Goal: Information Seeking & Learning: Learn about a topic

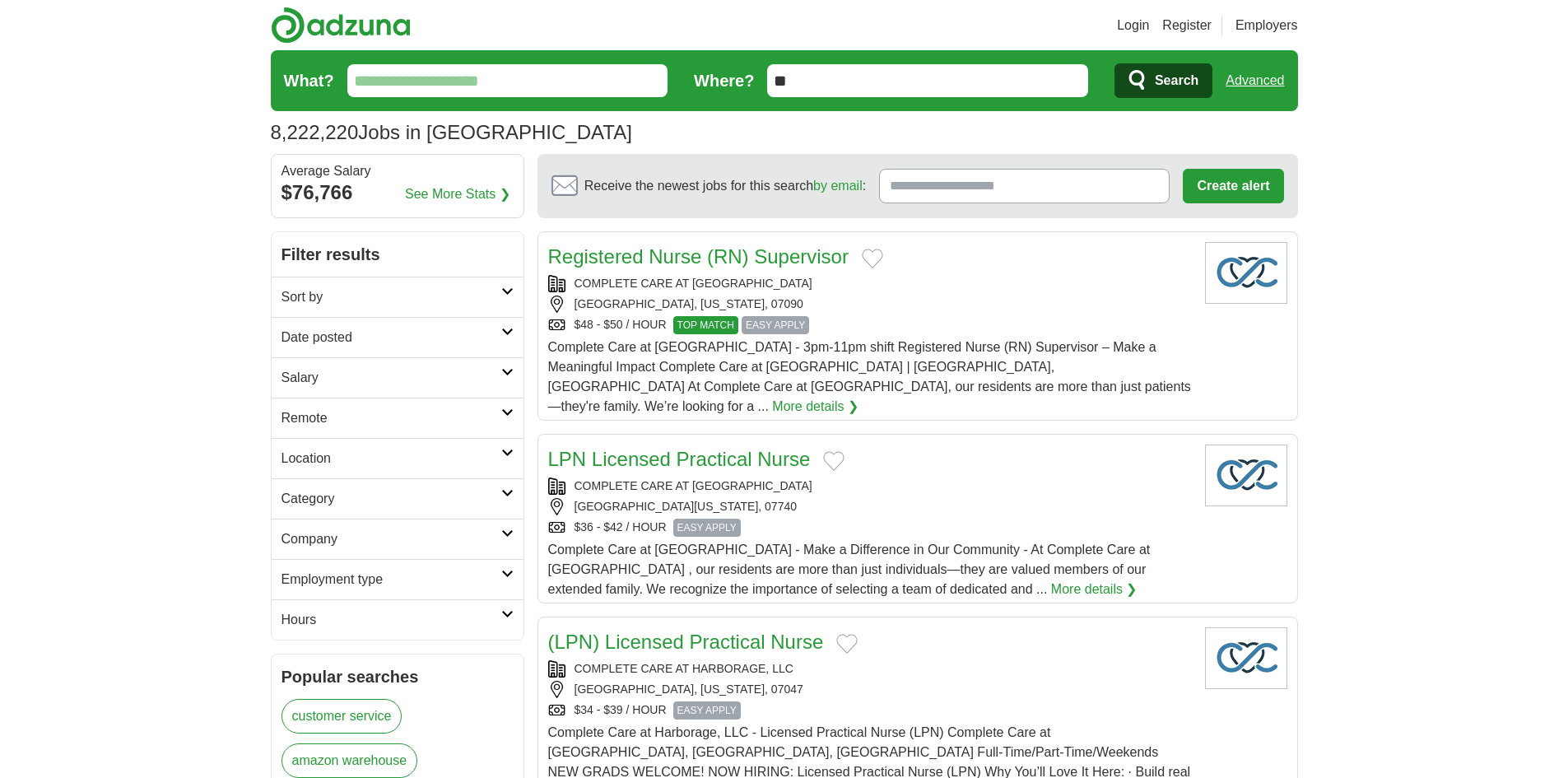
click at [504, 283] on link "Sort by" at bounding box center [397, 297] width 252 height 40
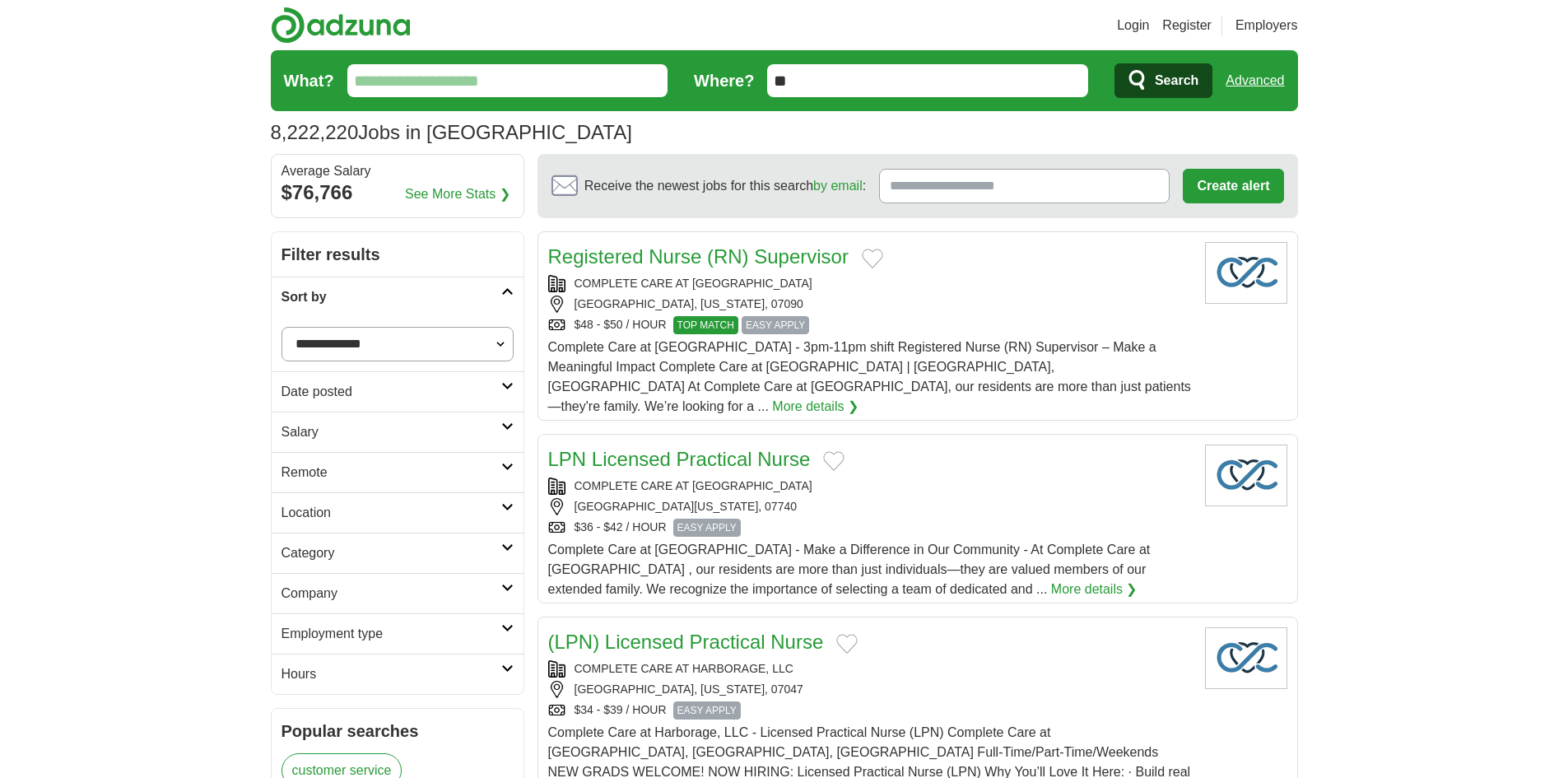
click at [504, 283] on link "Sort by" at bounding box center [397, 297] width 252 height 40
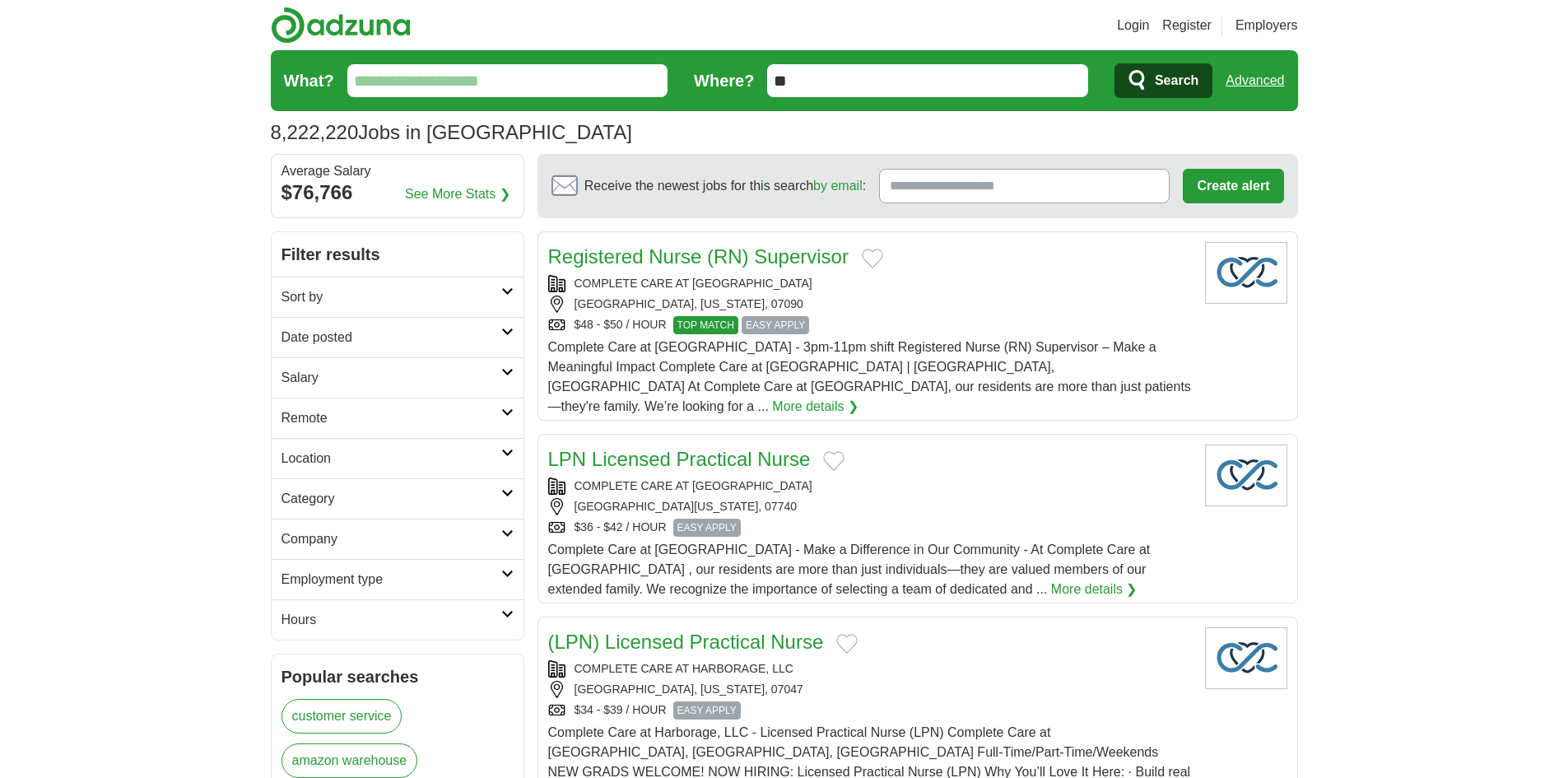
click at [503, 423] on link "Remote" at bounding box center [397, 418] width 252 height 40
click at [315, 458] on link "Remote jobs" at bounding box center [318, 457] width 74 height 14
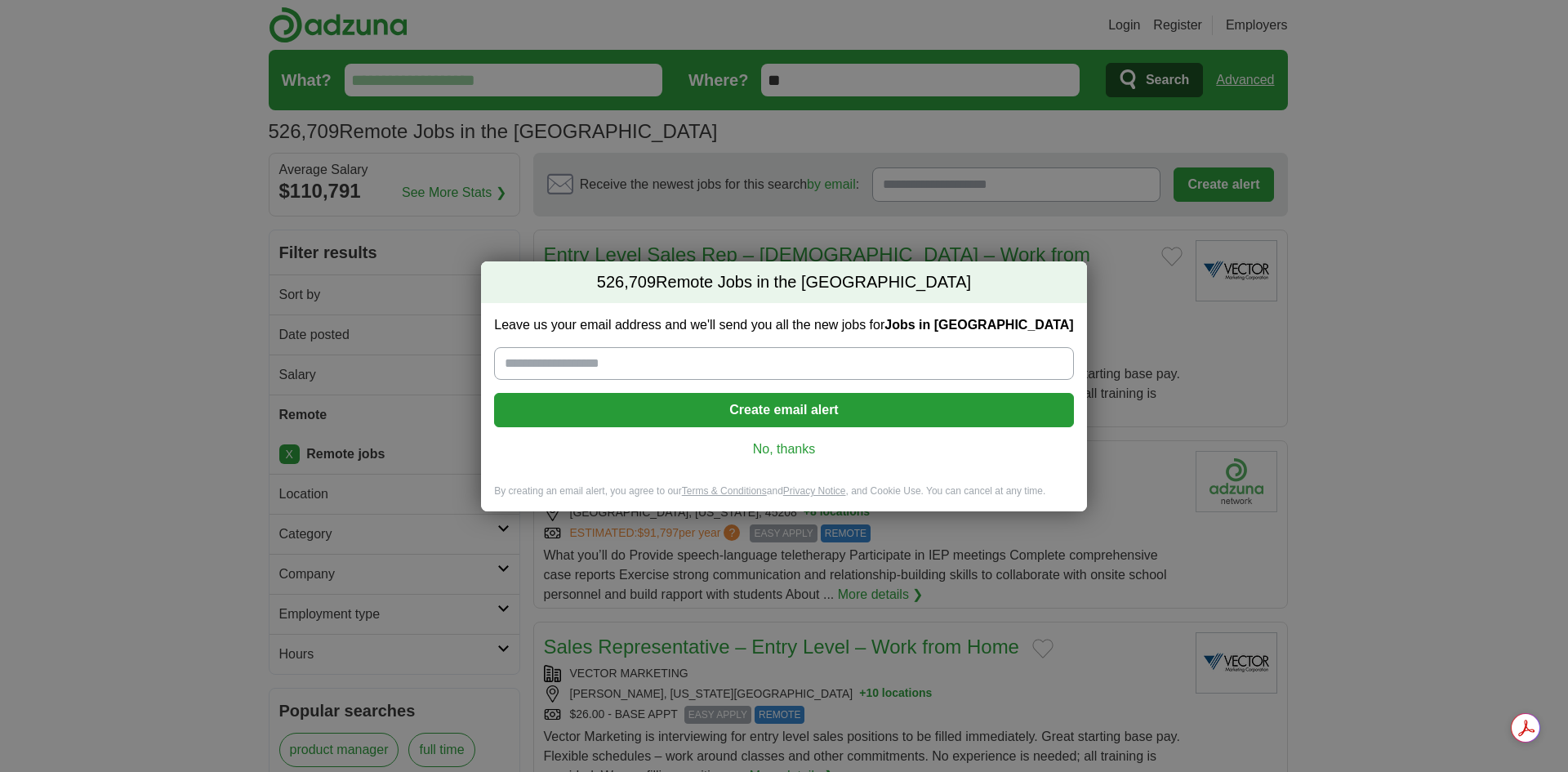
click at [763, 444] on link "No, thanks" at bounding box center [784, 450] width 553 height 18
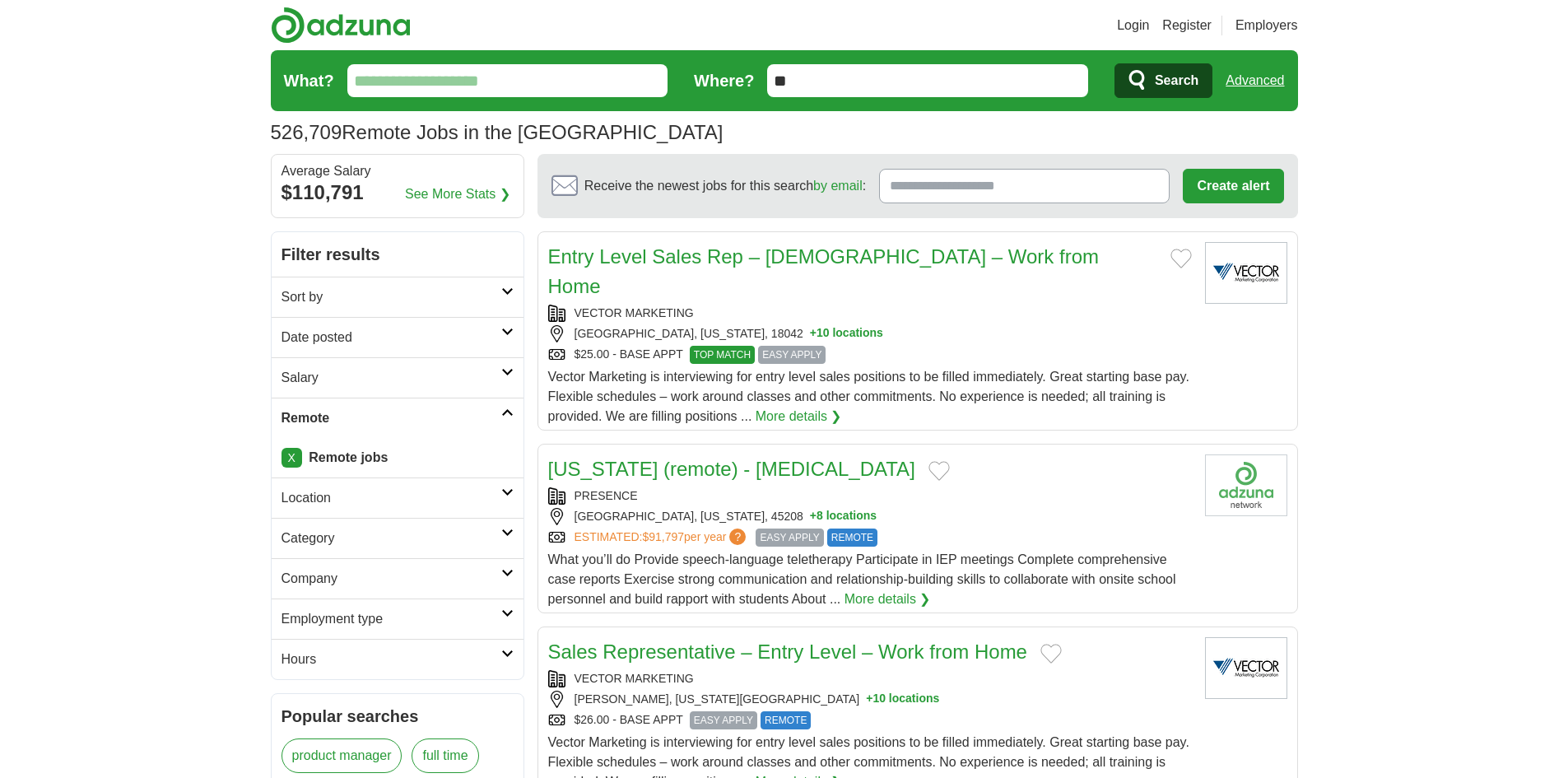
click at [499, 87] on input "What?" at bounding box center [507, 80] width 321 height 33
click at [511, 539] on link "Category" at bounding box center [397, 538] width 252 height 40
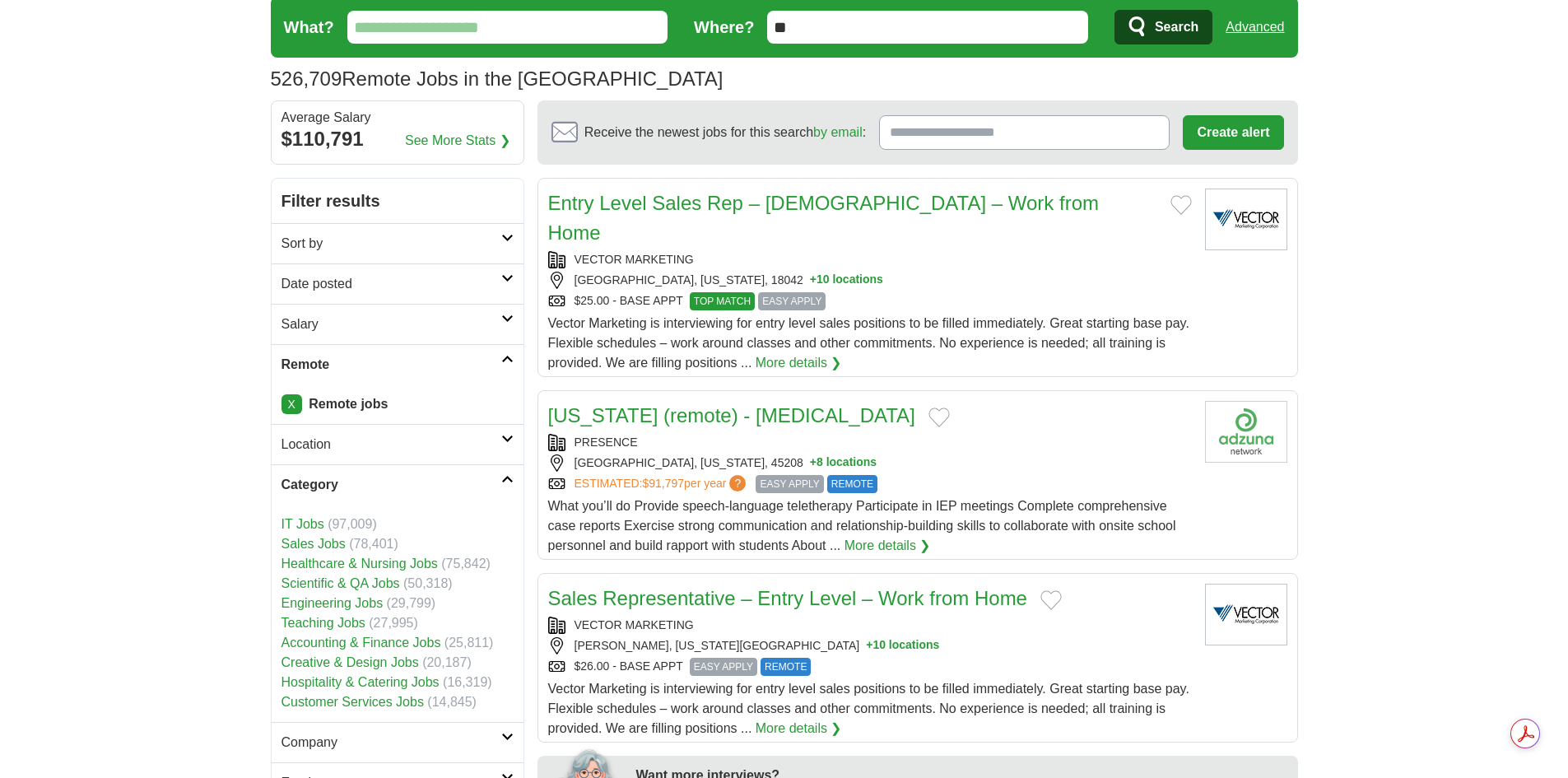
scroll to position [82, 0]
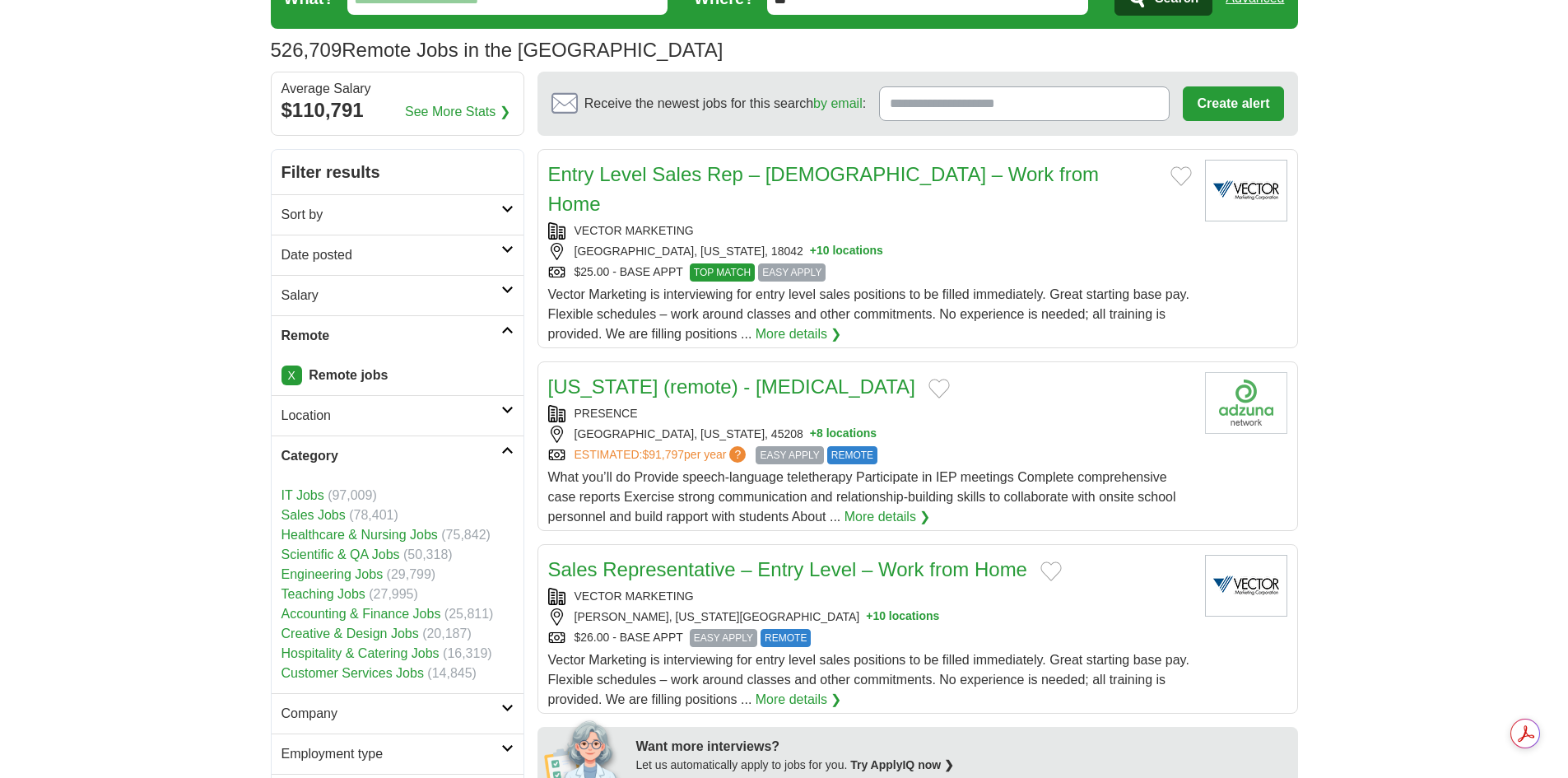
click at [315, 534] on link "Healthcare & Nursing Jobs" at bounding box center [359, 534] width 156 height 14
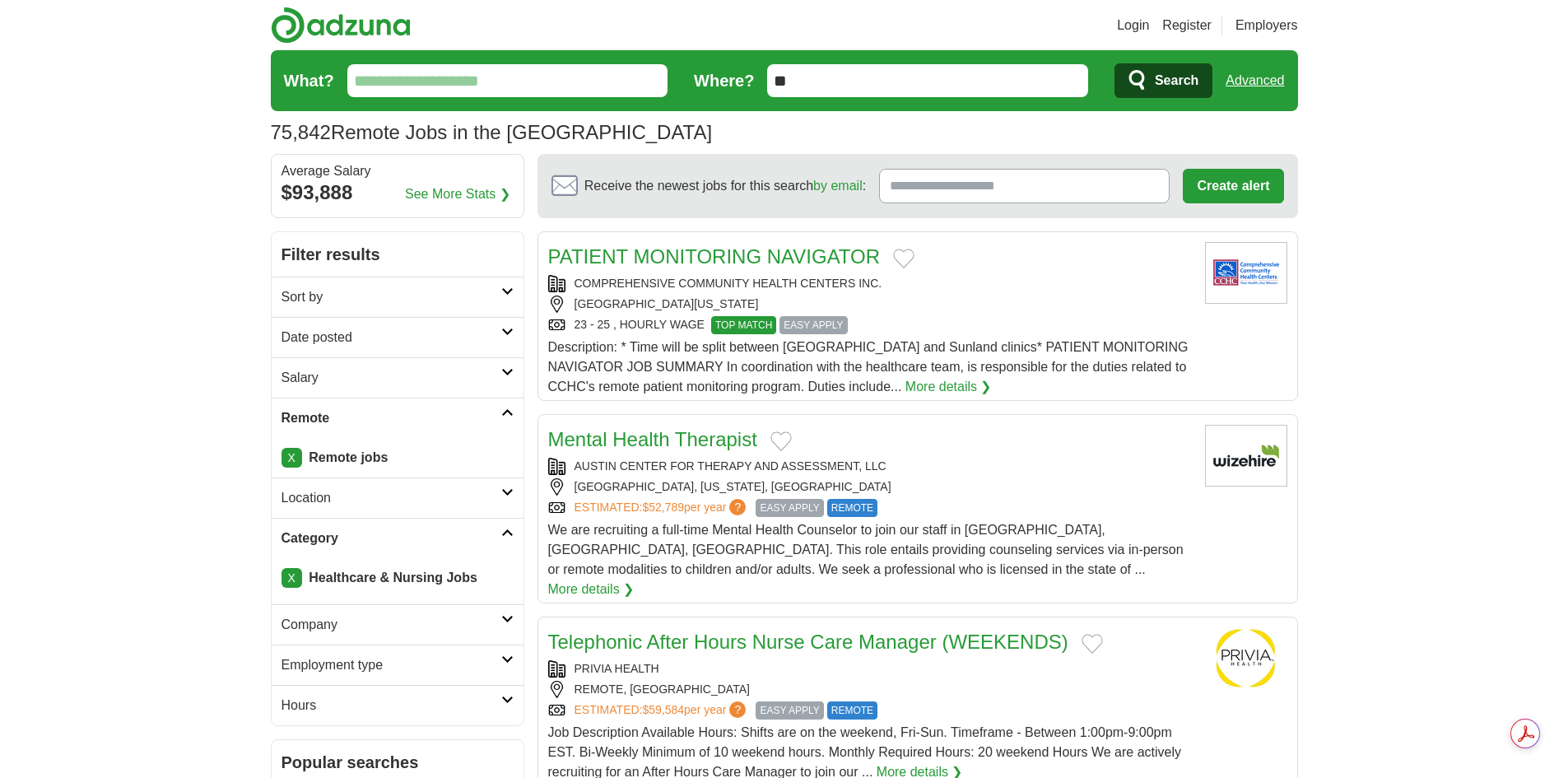
click at [514, 494] on link "Location" at bounding box center [397, 497] width 252 height 40
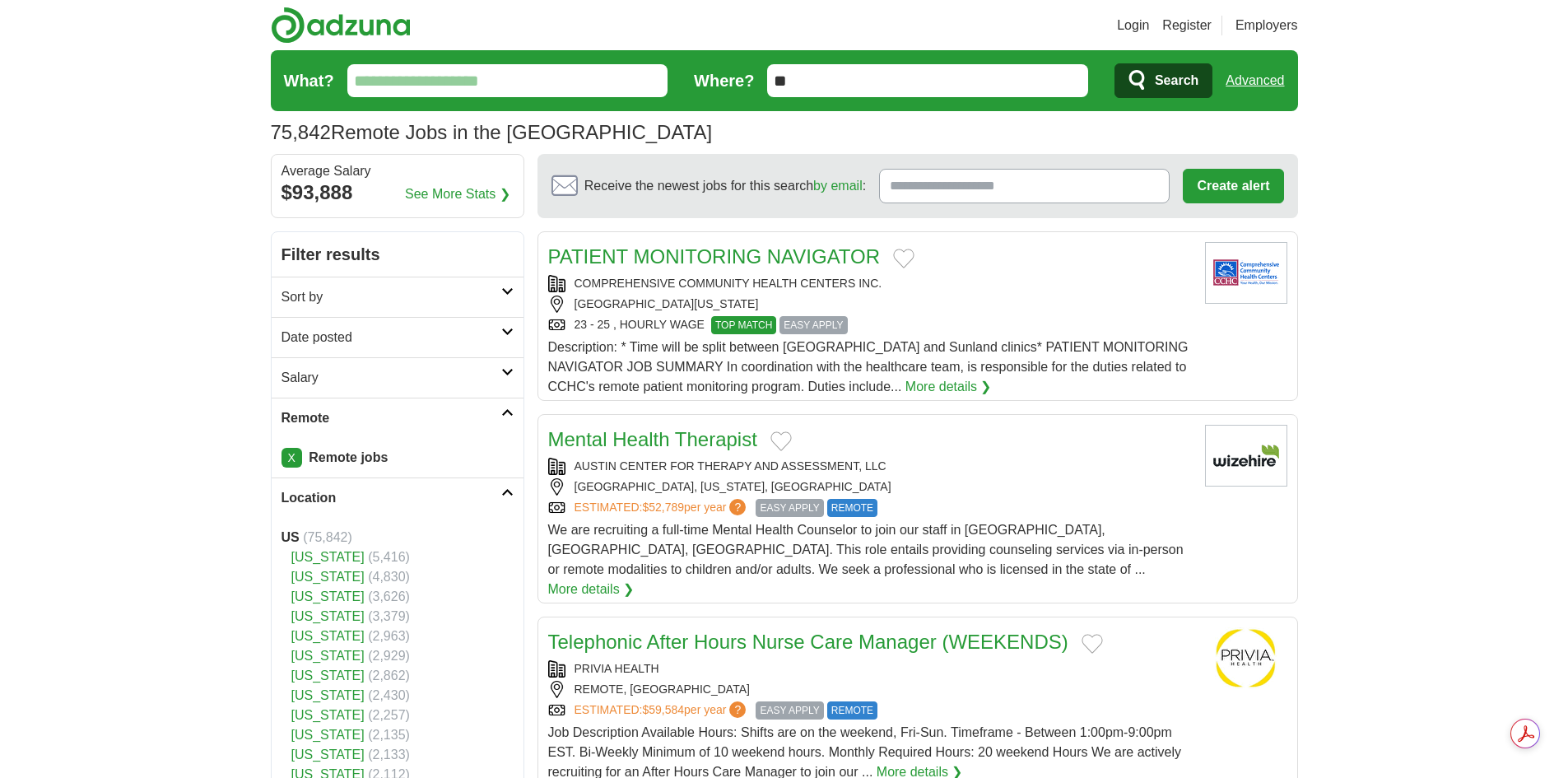
click at [514, 494] on link "Location" at bounding box center [397, 497] width 252 height 40
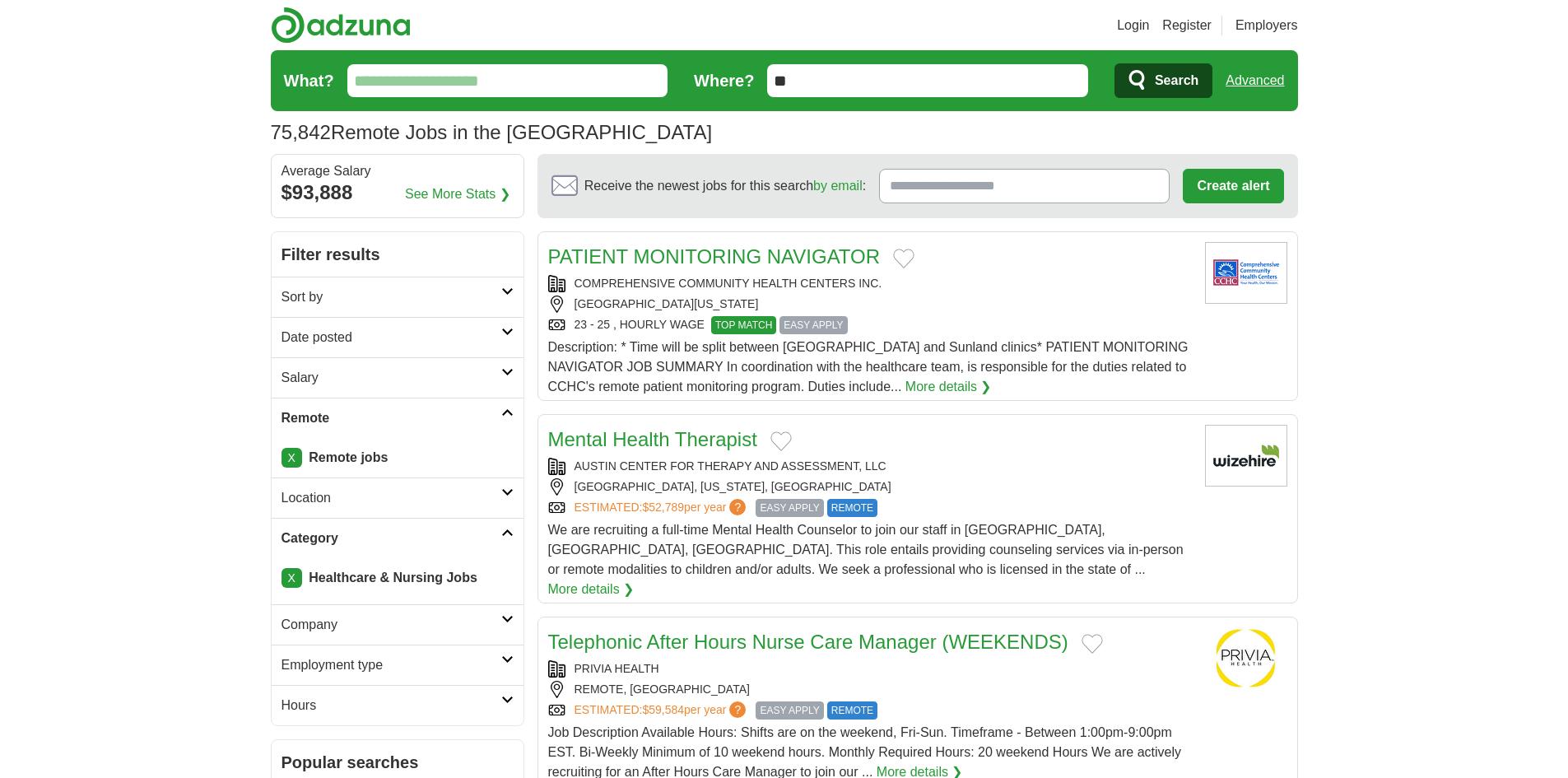
click at [532, 86] on input "What?" at bounding box center [507, 80] width 321 height 33
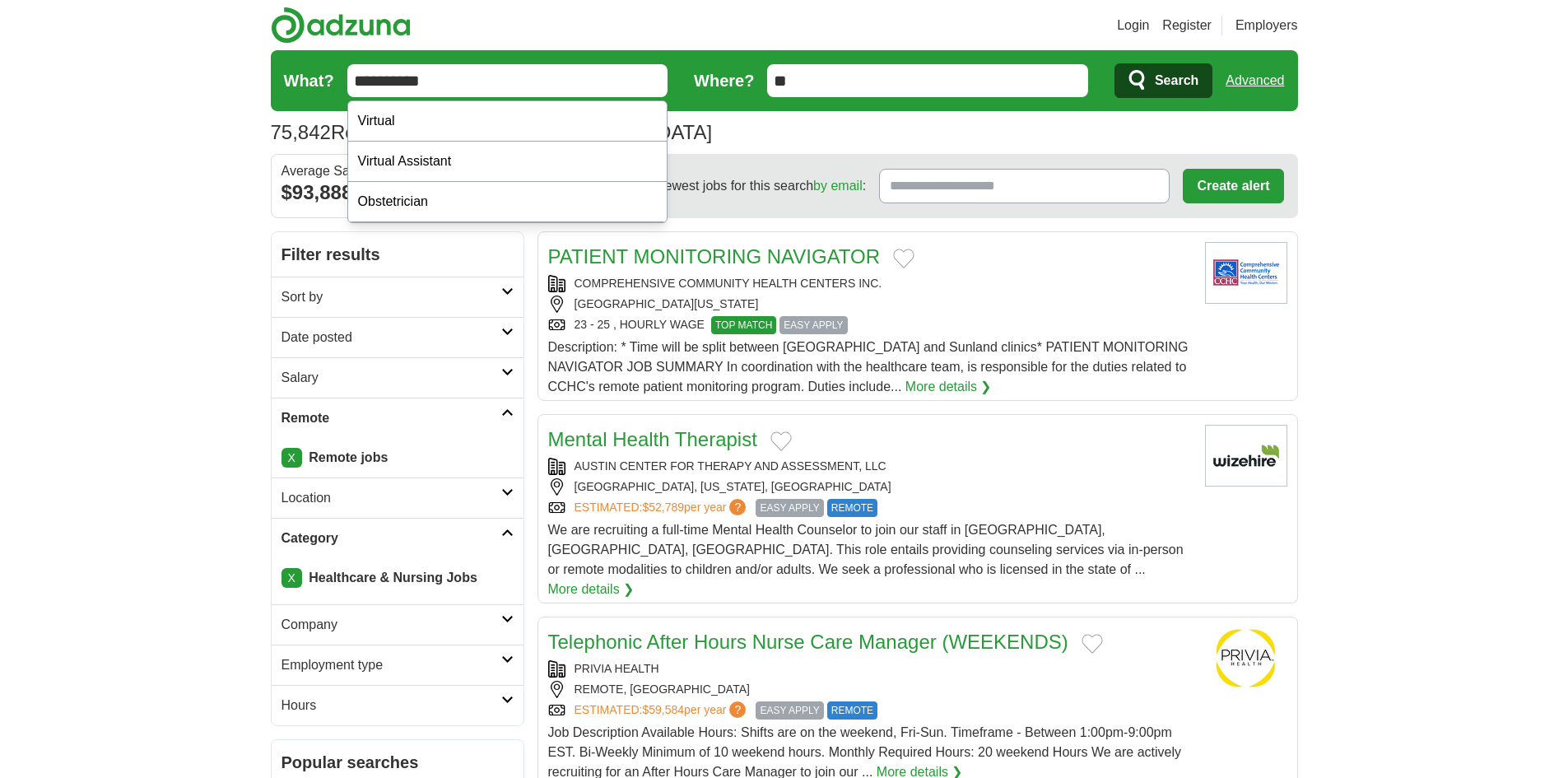
type input "**********"
click at [1115, 63] on button "Search" at bounding box center [1163, 80] width 98 height 35
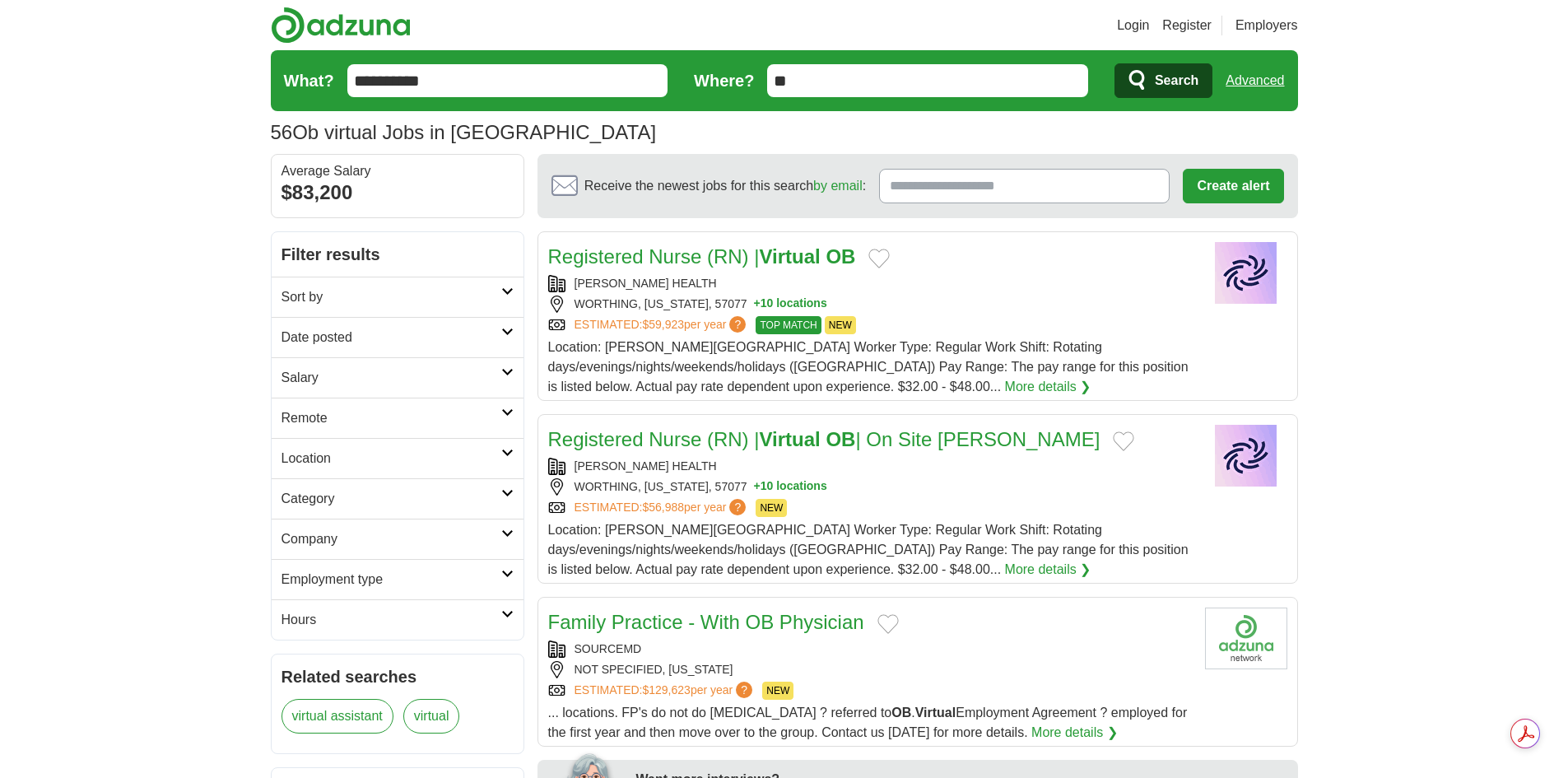
click at [660, 251] on link "Registered Nurse (RN) | Virtual OB" at bounding box center [702, 256] width 308 height 22
